Goal: Transaction & Acquisition: Purchase product/service

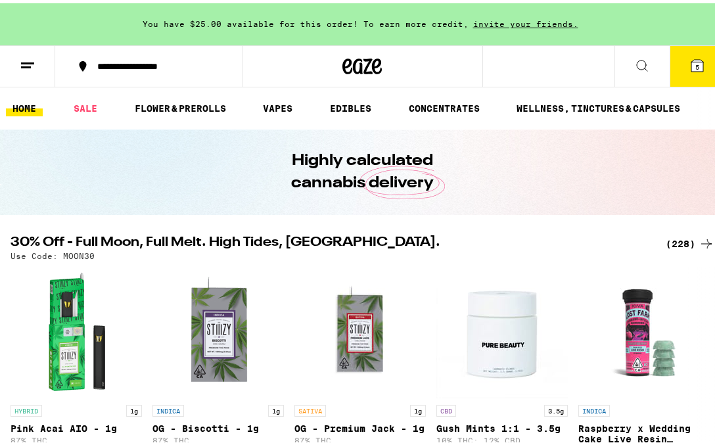
click at [691, 58] on icon at bounding box center [697, 62] width 12 height 12
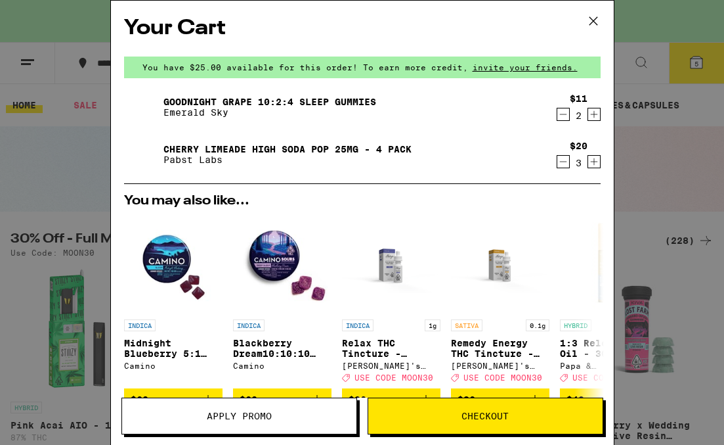
click at [590, 14] on icon at bounding box center [594, 21] width 20 height 20
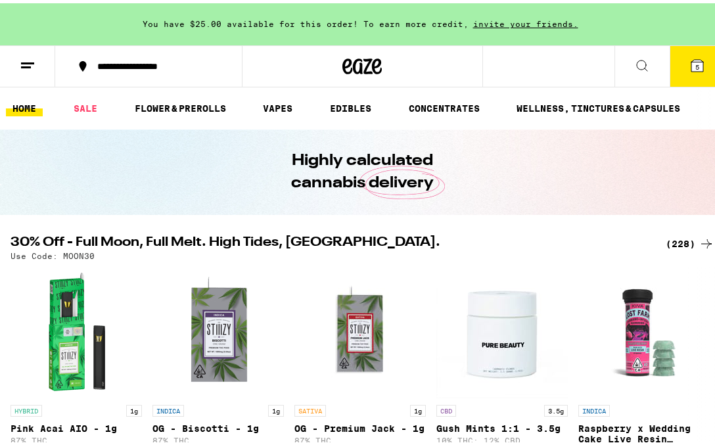
click at [634, 59] on icon at bounding box center [642, 63] width 16 height 16
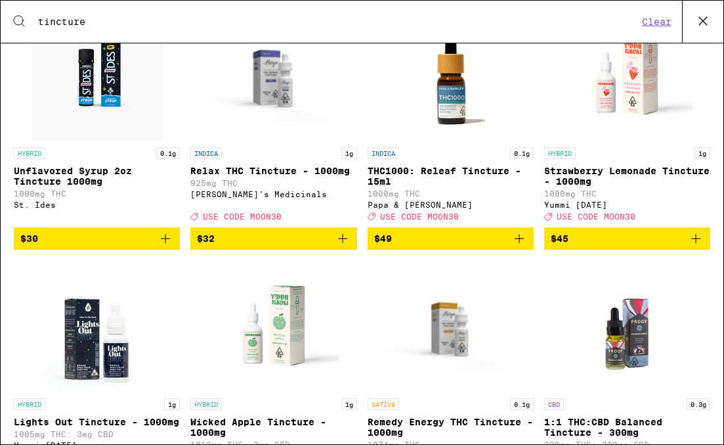
type input "tincture"
click at [416, 167] on p "THC1000: Releaf Tincture - 15ml" at bounding box center [451, 176] width 166 height 21
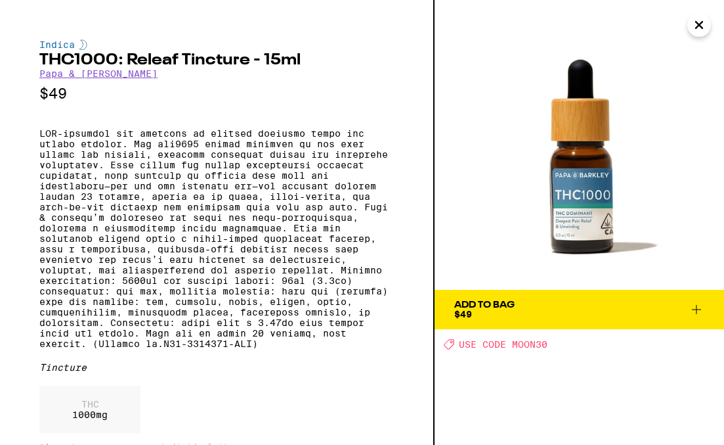
click at [696, 22] on icon "Close" at bounding box center [699, 25] width 7 height 7
